Goal: Information Seeking & Learning: Learn about a topic

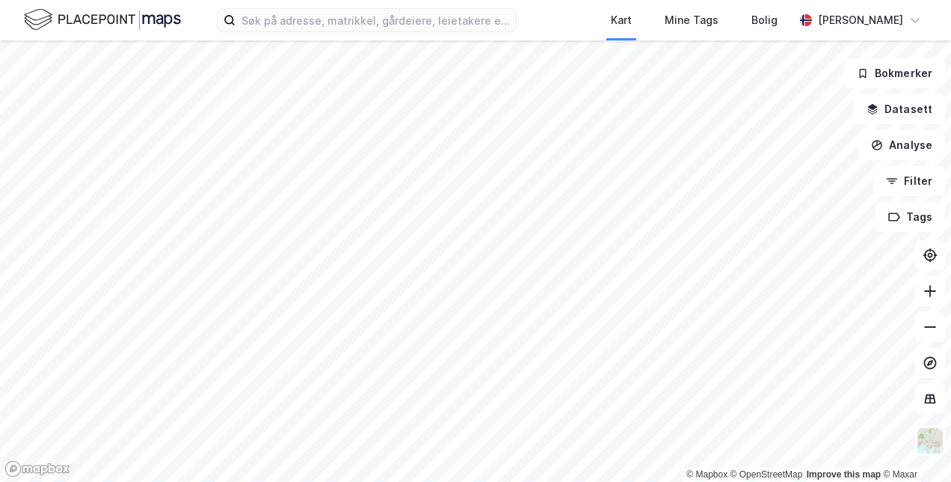
click at [749, 479] on div "© Mapbox © OpenStreetMap Improve this map © Maxar" at bounding box center [475, 260] width 951 height 441
click at [749, 479] on div "© Mapbox © OpenStreetMap Improve this map © Maxar" at bounding box center [802, 474] width 231 height 15
click at [606, 423] on div "© Mapbox © OpenStreetMap Improve this map © Maxar" at bounding box center [475, 260] width 951 height 441
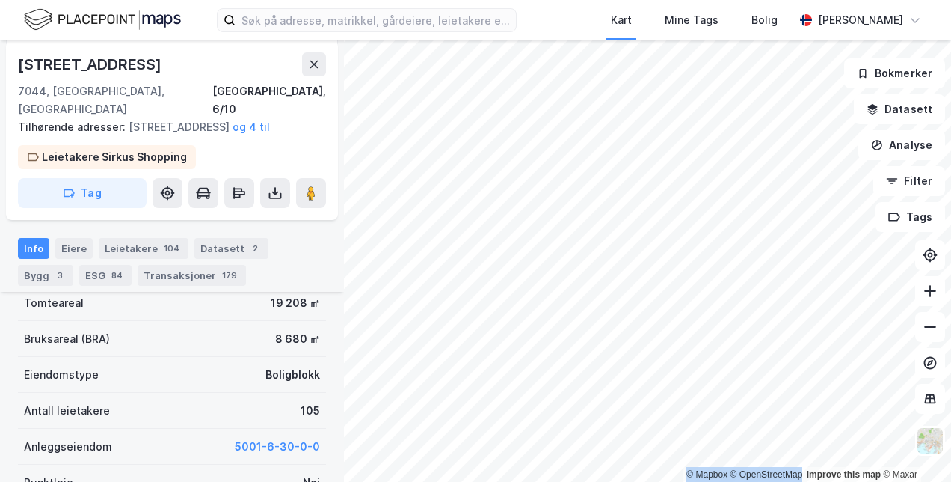
scroll to position [378, 0]
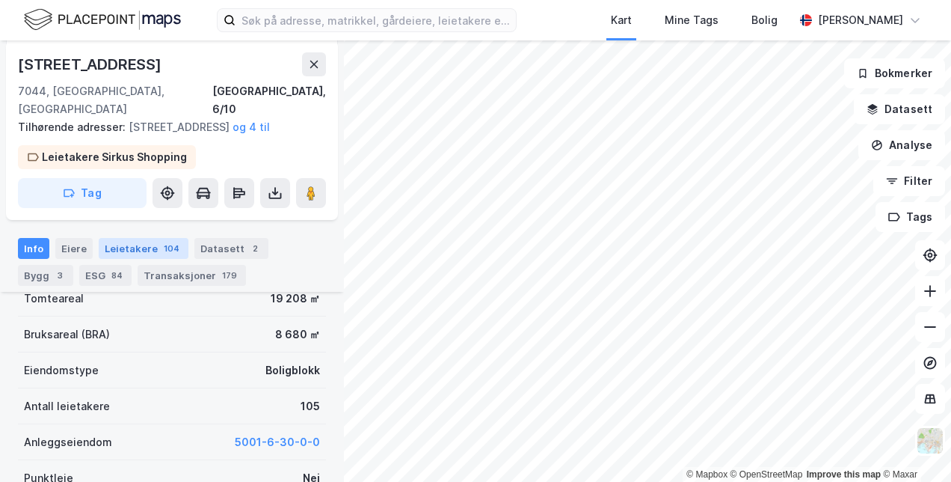
click at [132, 250] on div "Leietakere 104" at bounding box center [144, 248] width 90 height 21
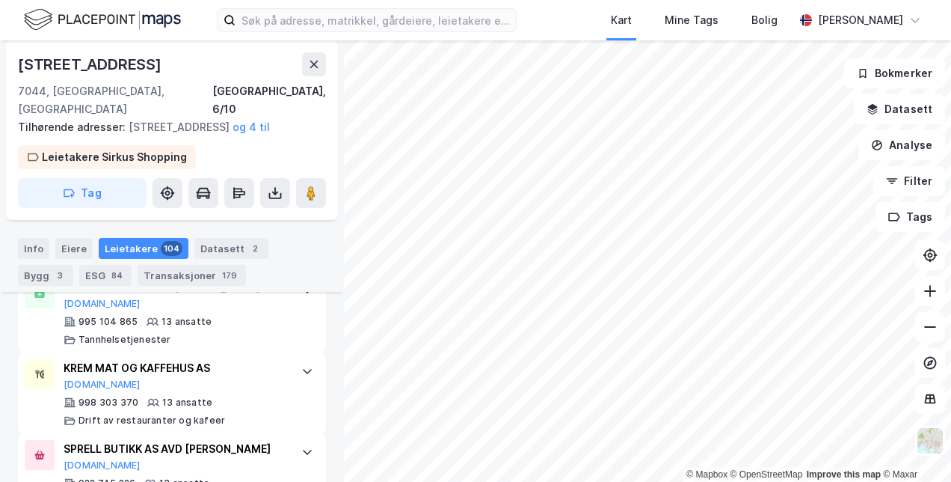
scroll to position [2700, 0]
